Goal: Entertainment & Leisure: Consume media (video, audio)

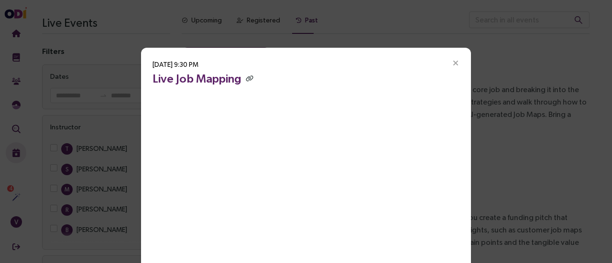
click at [453, 64] on icon "Close" at bounding box center [455, 63] width 9 height 9
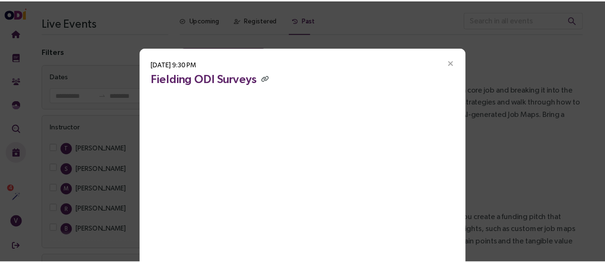
scroll to position [4985, 0]
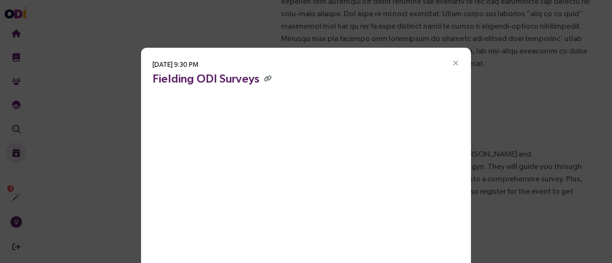
click at [452, 64] on icon "Close" at bounding box center [455, 63] width 9 height 9
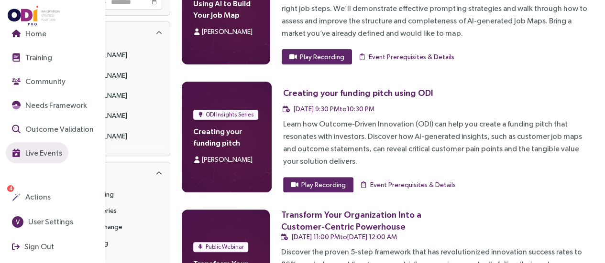
scroll to position [96, 0]
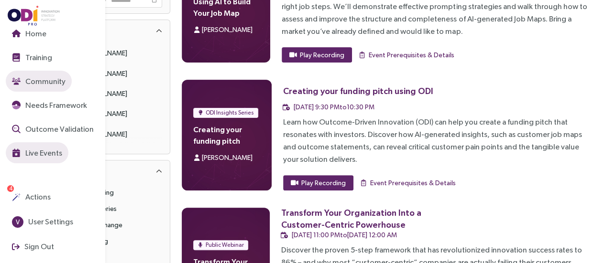
click at [60, 85] on span "Community" at bounding box center [44, 82] width 42 height 12
